Goal: Task Accomplishment & Management: Manage account settings

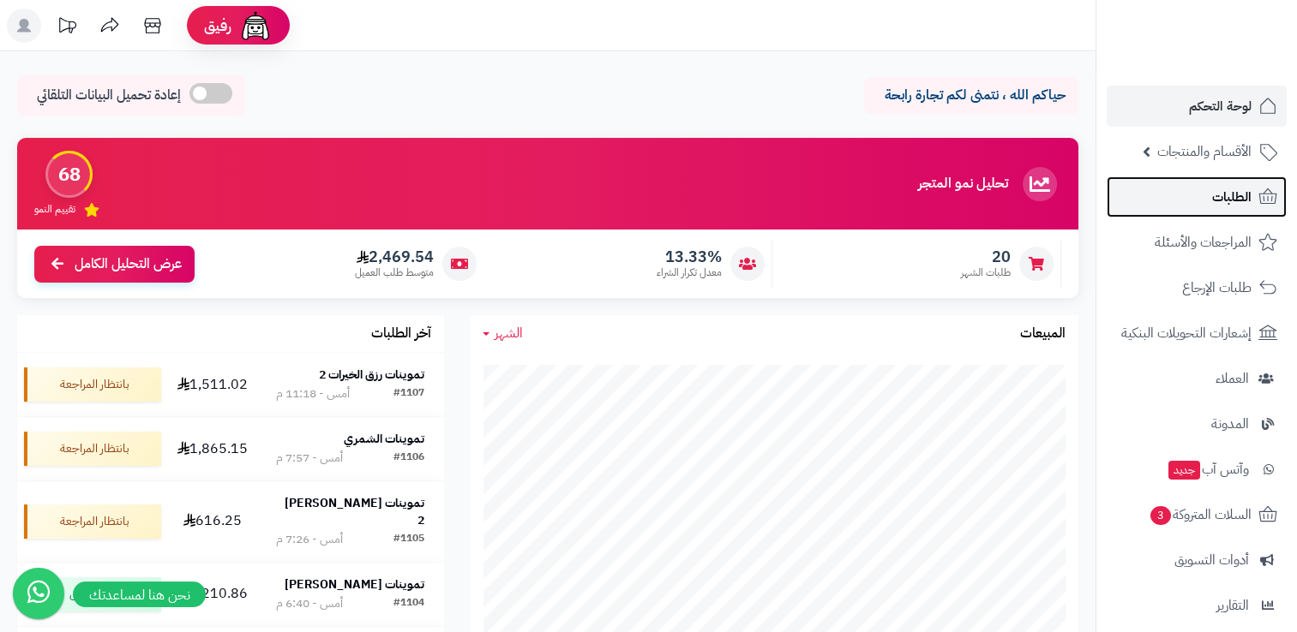
click at [1219, 203] on span "الطلبات" at bounding box center [1231, 197] width 39 height 24
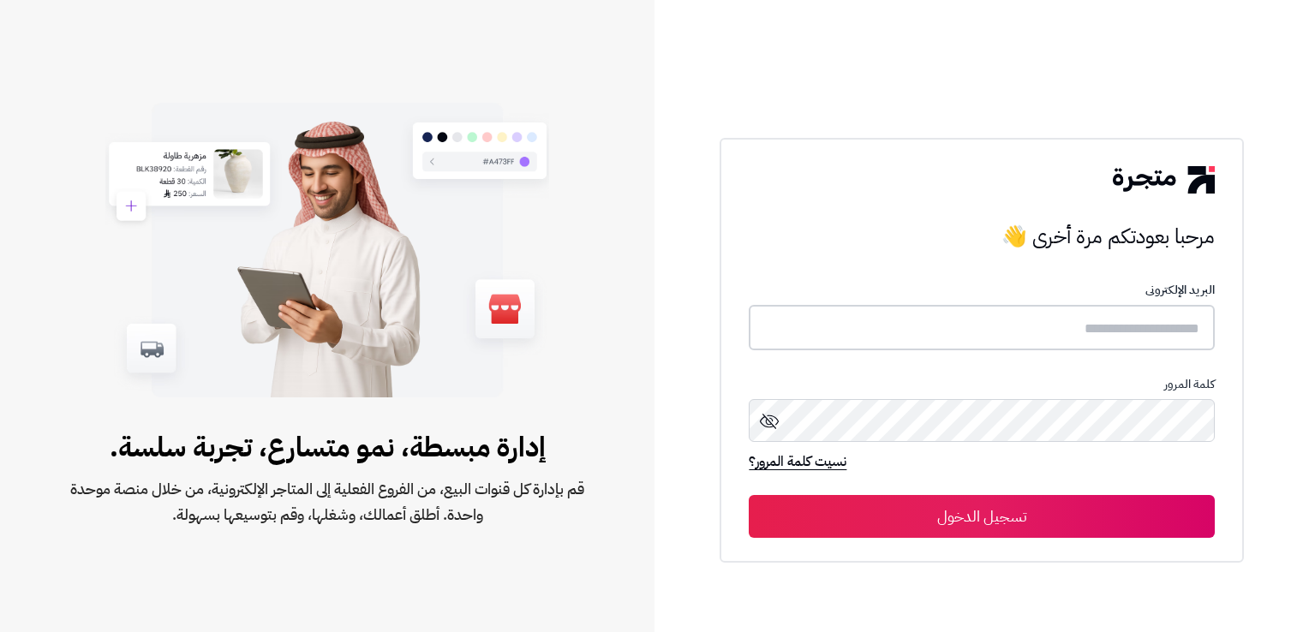
type input "**********"
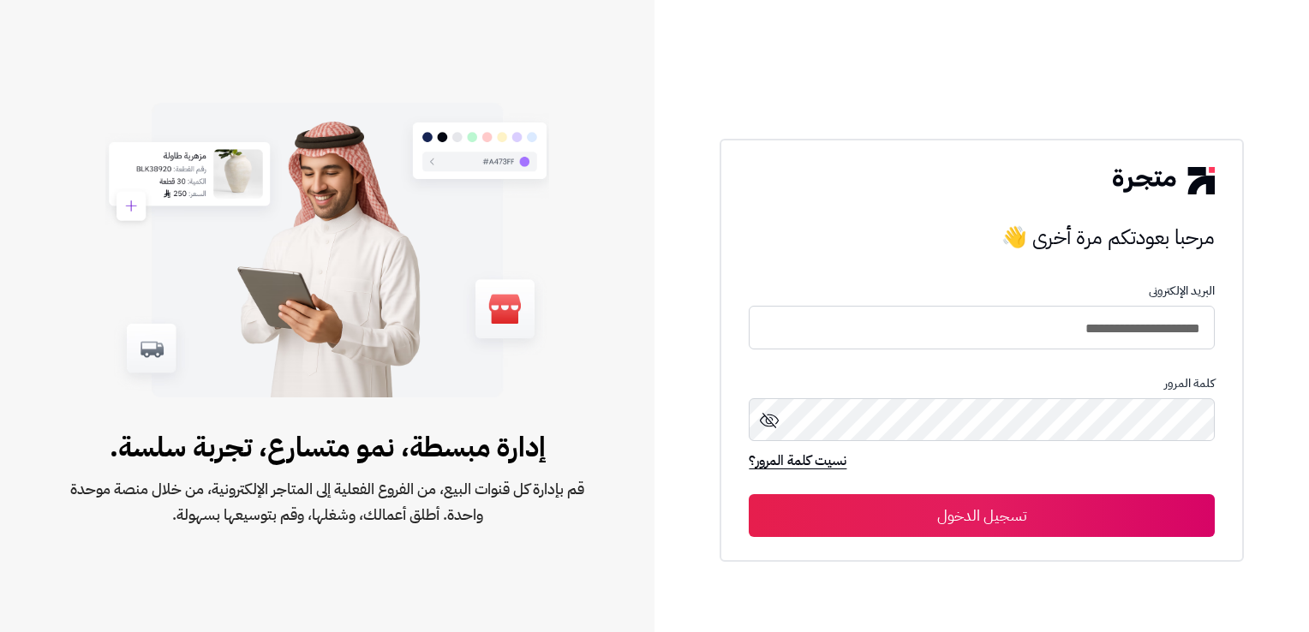
click at [1015, 505] on button "تسجيل الدخول" at bounding box center [981, 515] width 465 height 43
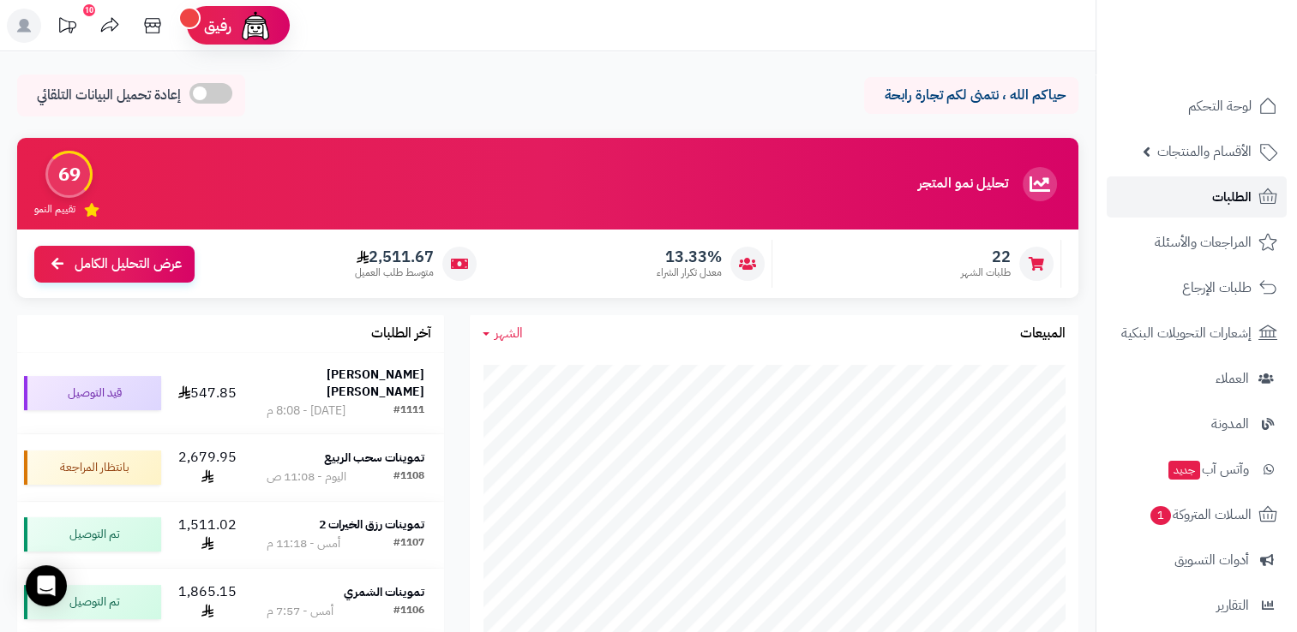
click at [1220, 204] on span "الطلبات" at bounding box center [1231, 197] width 39 height 24
